Goal: Transaction & Acquisition: Purchase product/service

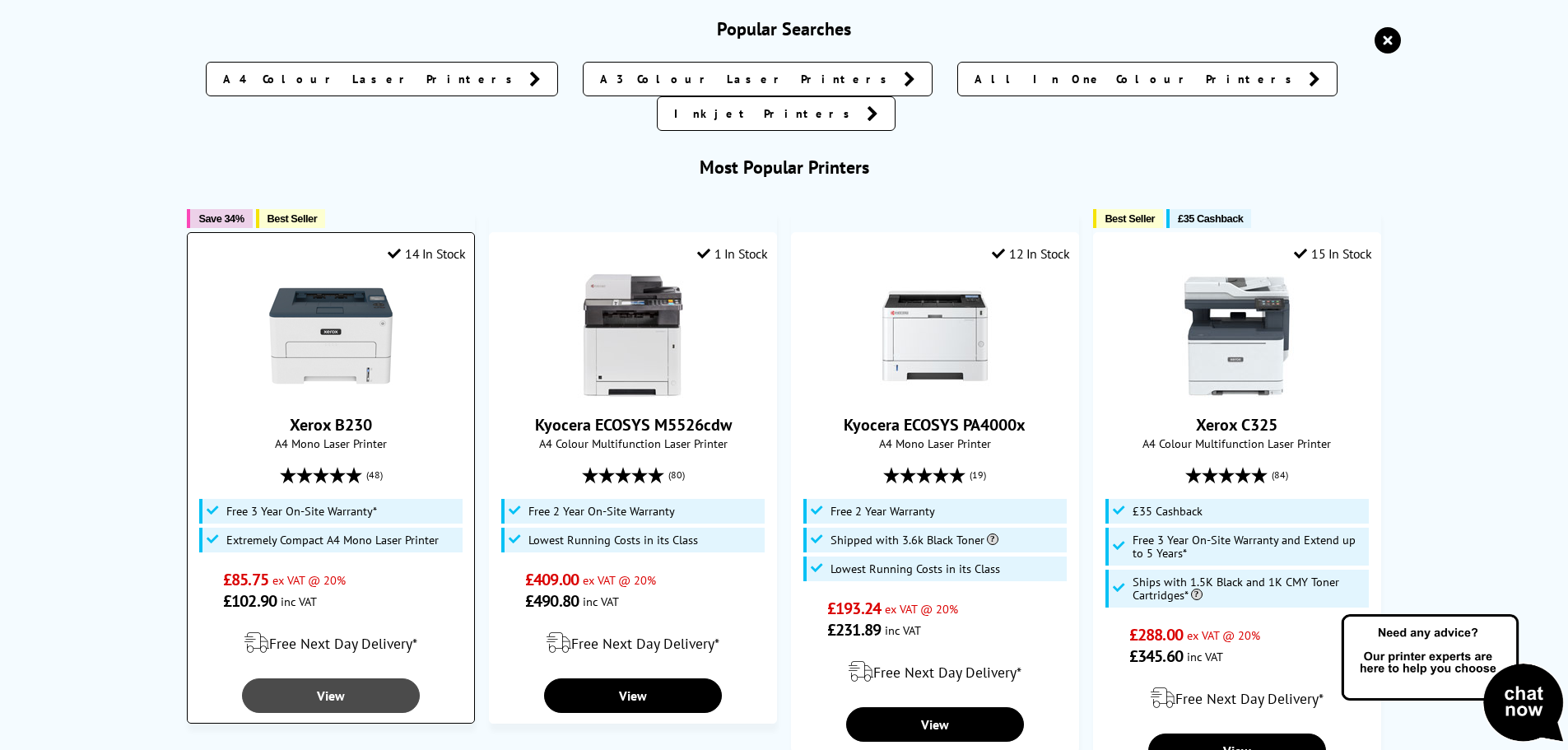
scroll to position [164, 0]
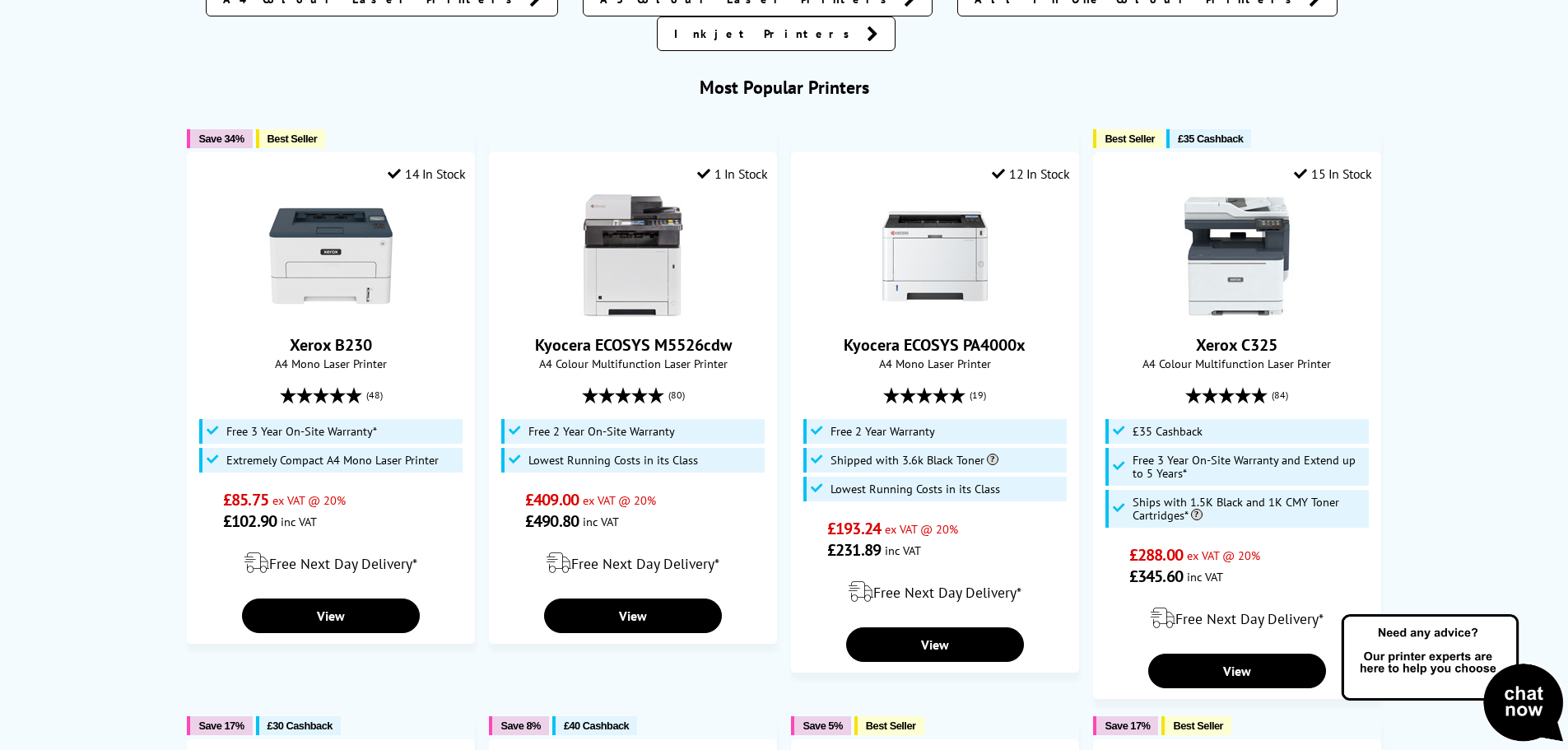
click at [398, 540] on div "Free Next Day Delivery*" at bounding box center [330, 562] width 269 height 46
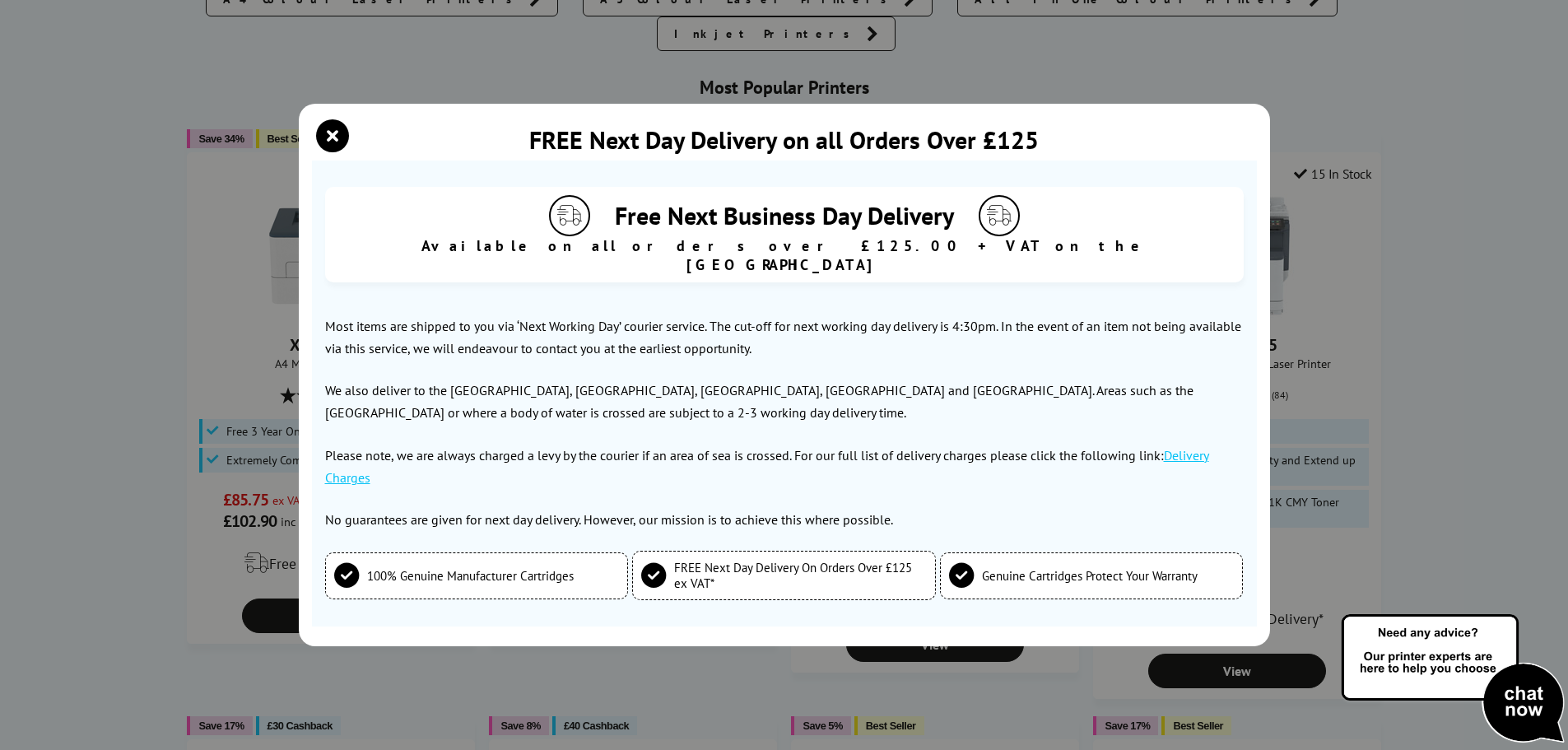
drag, startPoint x: 335, startPoint y: 142, endPoint x: 346, endPoint y: 144, distance: 11.2
click at [337, 142] on icon "close modal" at bounding box center [332, 136] width 33 height 33
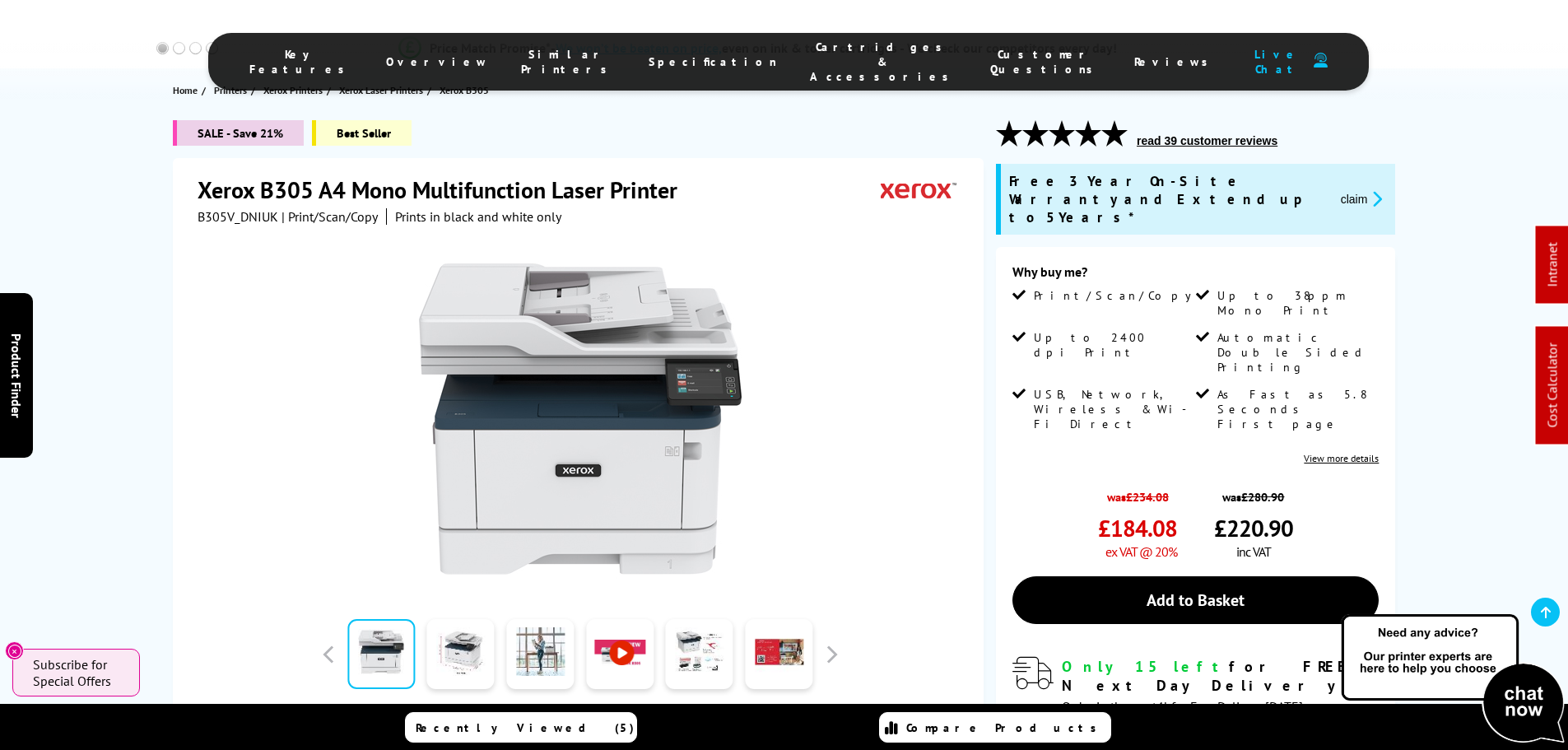
scroll to position [0, 0]
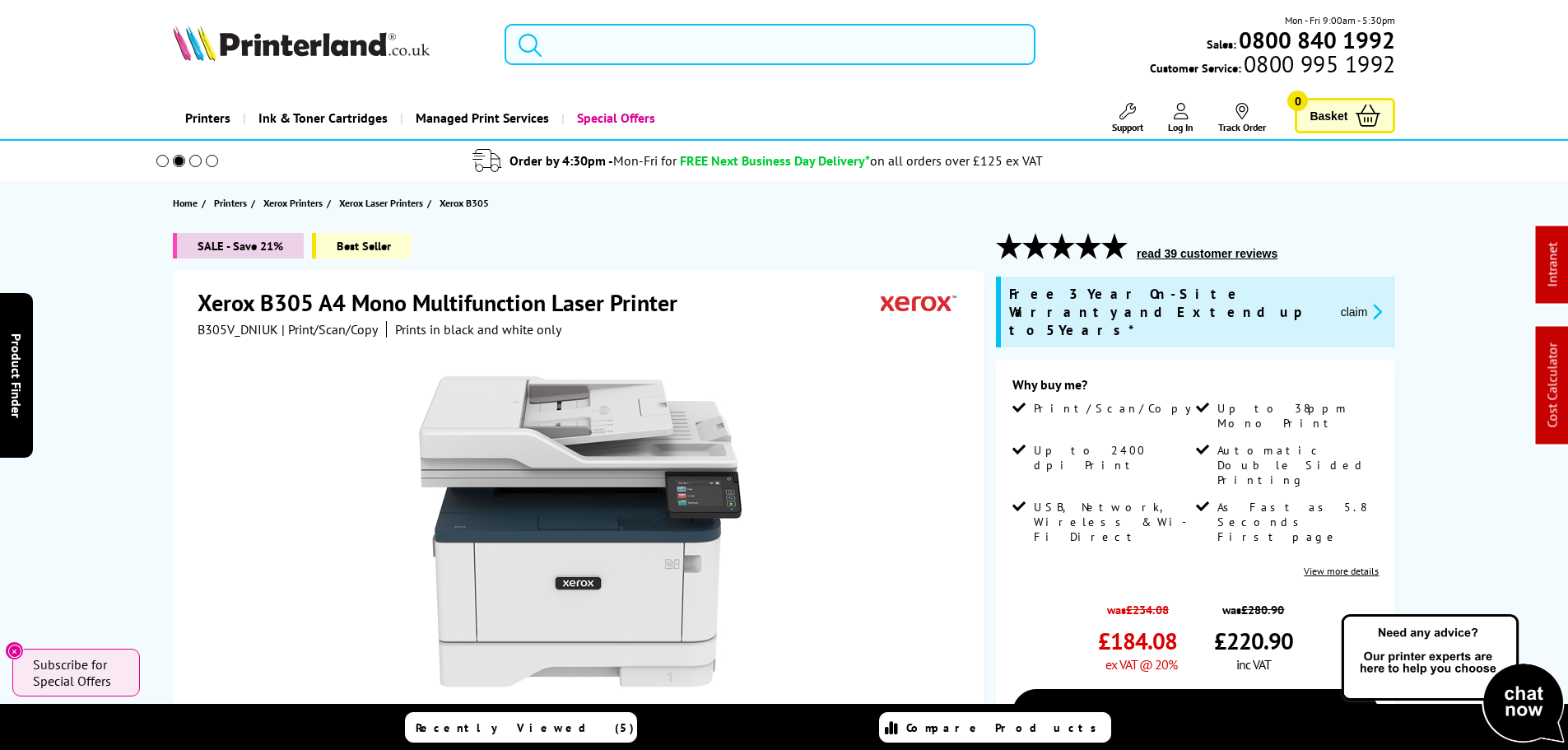
click at [585, 50] on input "search" at bounding box center [770, 45] width 531 height 42
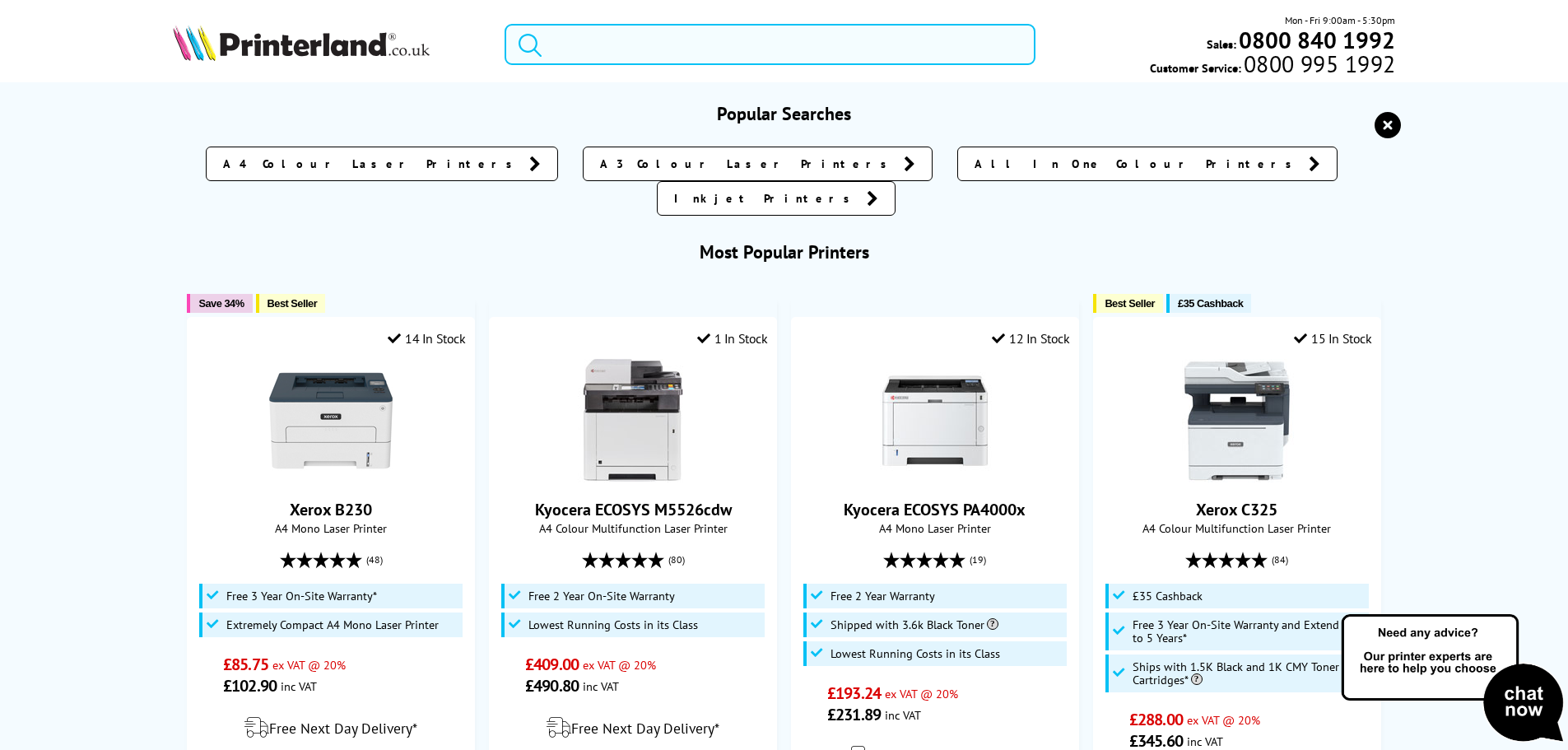
paste input "Epson WorkForce WF-7840DTW"
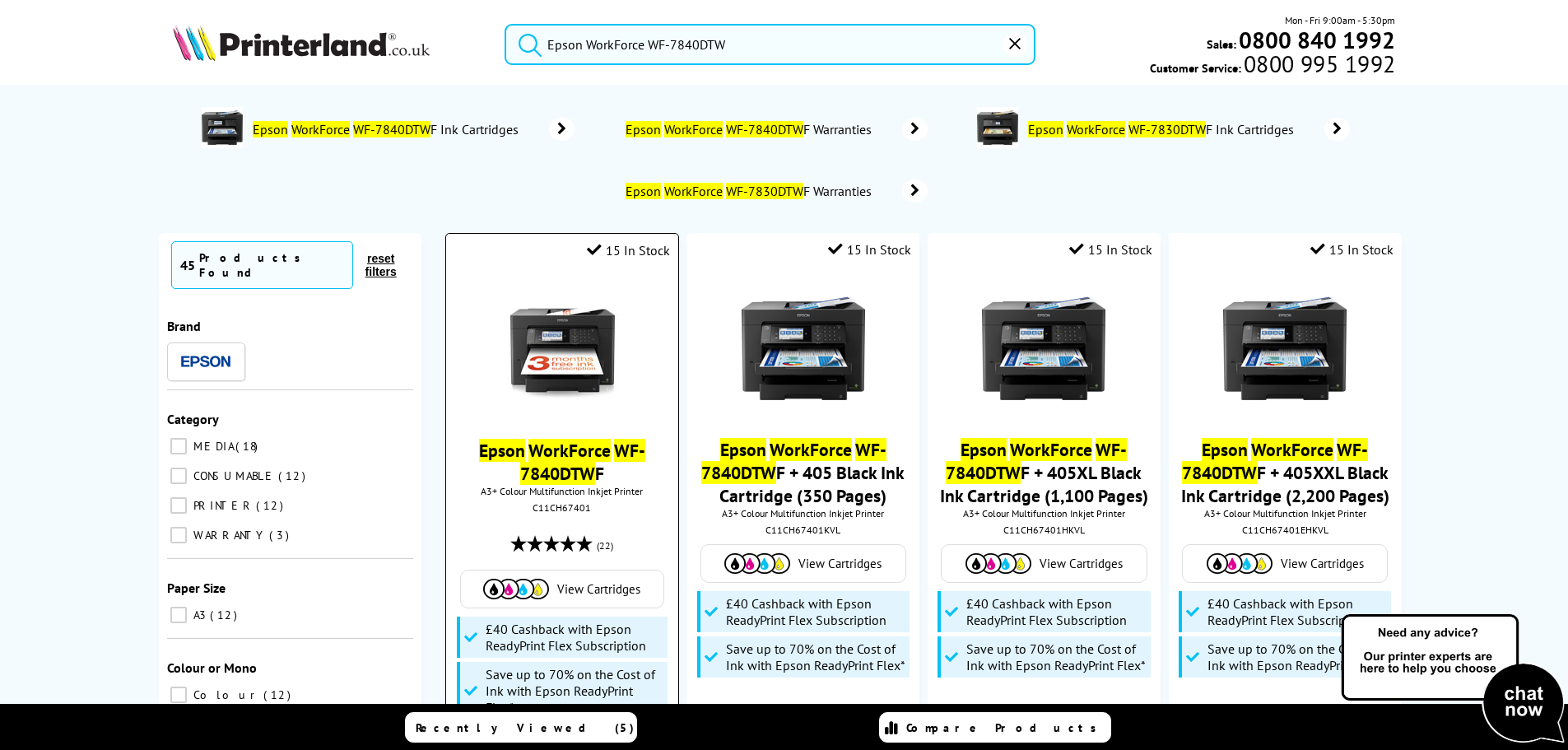
type input "Epson WorkForce WF-7840DTW"
click at [599, 309] on img at bounding box center [562, 349] width 124 height 124
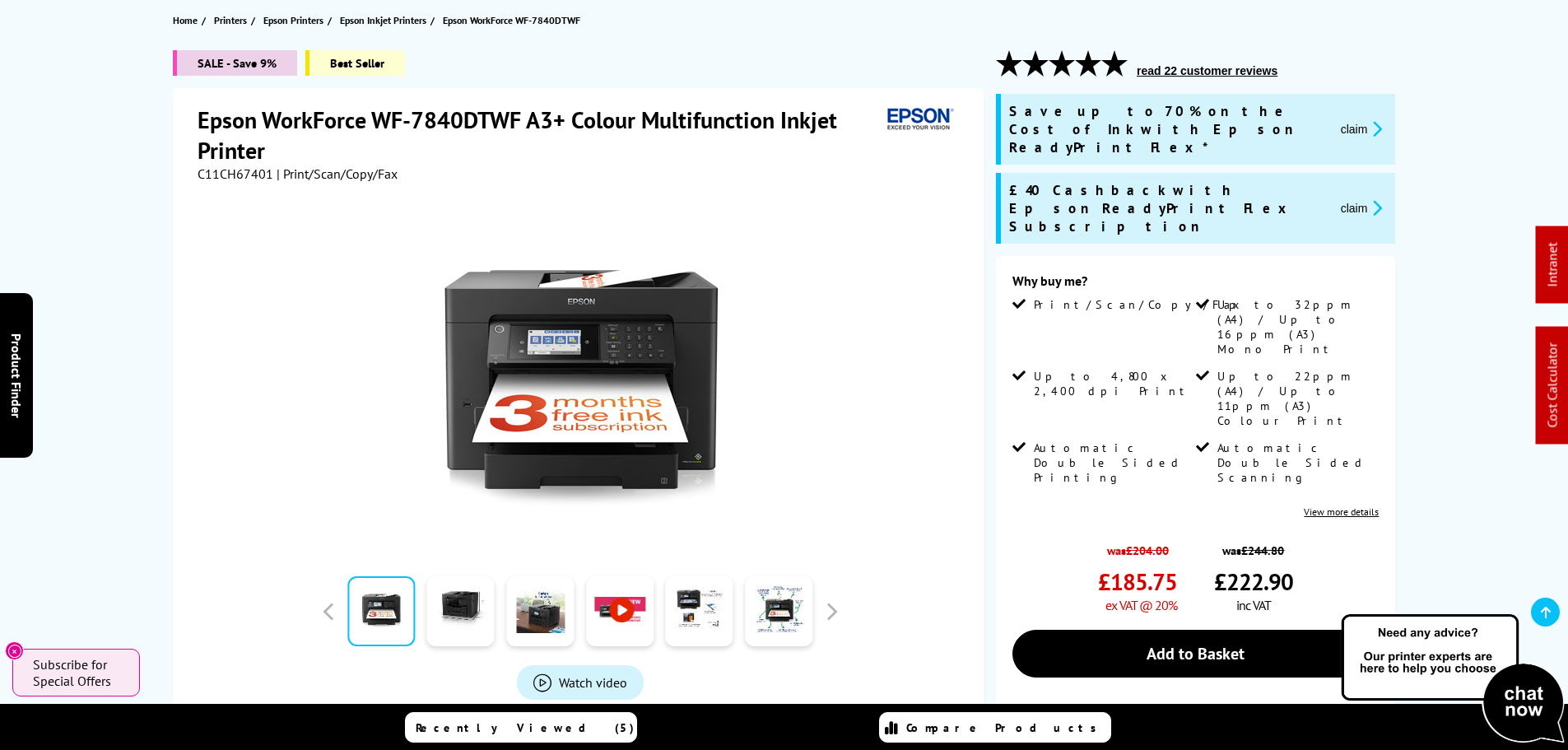
scroll to position [164, 0]
